Goal: Task Accomplishment & Management: Manage account settings

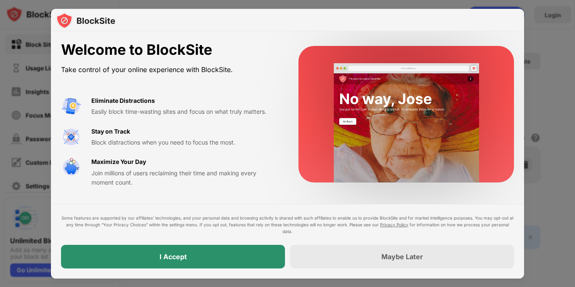
click at [228, 260] on div "I Accept" at bounding box center [173, 256] width 224 height 24
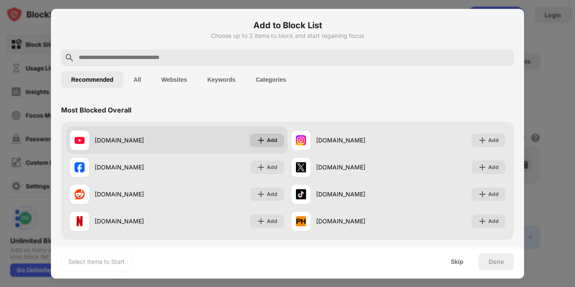
click at [259, 143] on img at bounding box center [261, 140] width 8 height 8
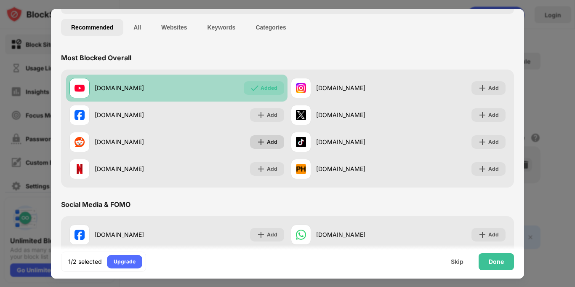
scroll to position [54, 0]
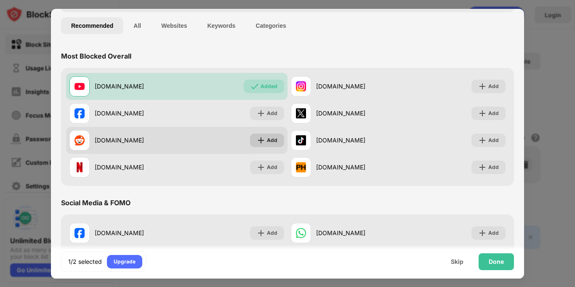
click at [260, 144] on div "Add" at bounding box center [267, 139] width 34 height 13
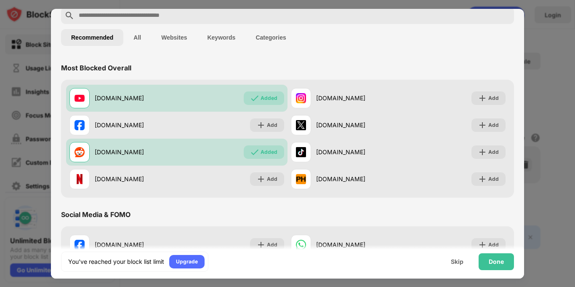
scroll to position [44, 0]
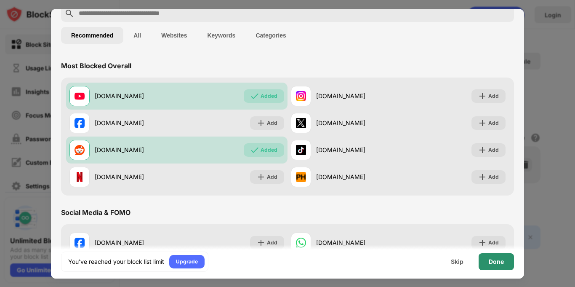
click at [498, 261] on div "Done" at bounding box center [496, 261] width 15 height 7
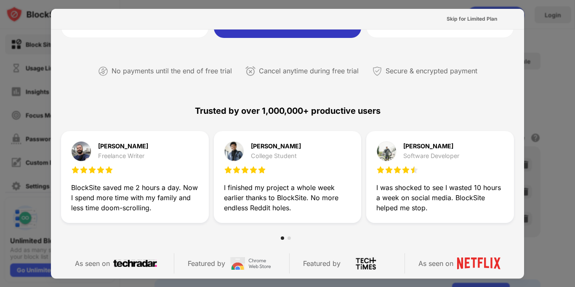
scroll to position [410, 0]
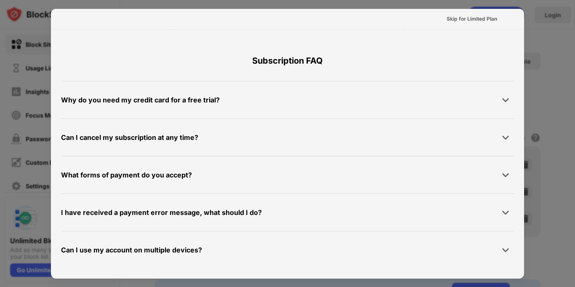
click at [553, 114] on div at bounding box center [287, 143] width 575 height 287
click at [458, 18] on div "Skip for Limited Plan" at bounding box center [471, 19] width 50 height 8
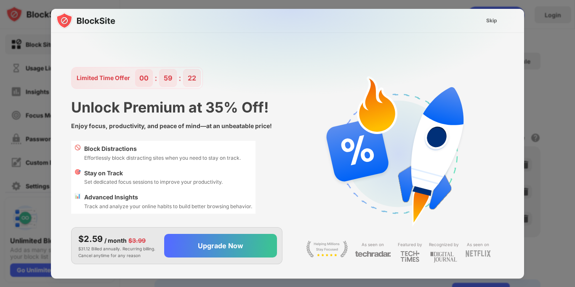
scroll to position [8, 0]
click at [482, 19] on div "Skip" at bounding box center [491, 20] width 24 height 13
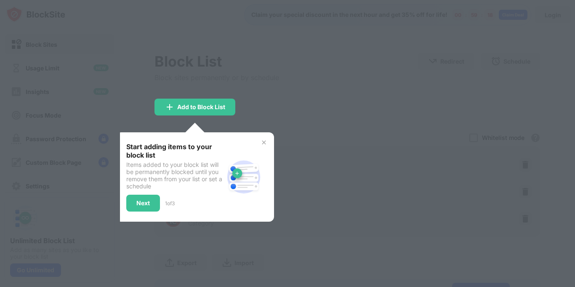
click at [252, 143] on div "Start adding items to your block list Items added to your block list will be pe…" at bounding box center [195, 176] width 138 height 69
click at [257, 144] on div "Start adding items to your block list Items added to your block list will be pe…" at bounding box center [195, 176] width 138 height 69
click at [263, 143] on img at bounding box center [263, 142] width 7 height 7
